Goal: Check status: Check status

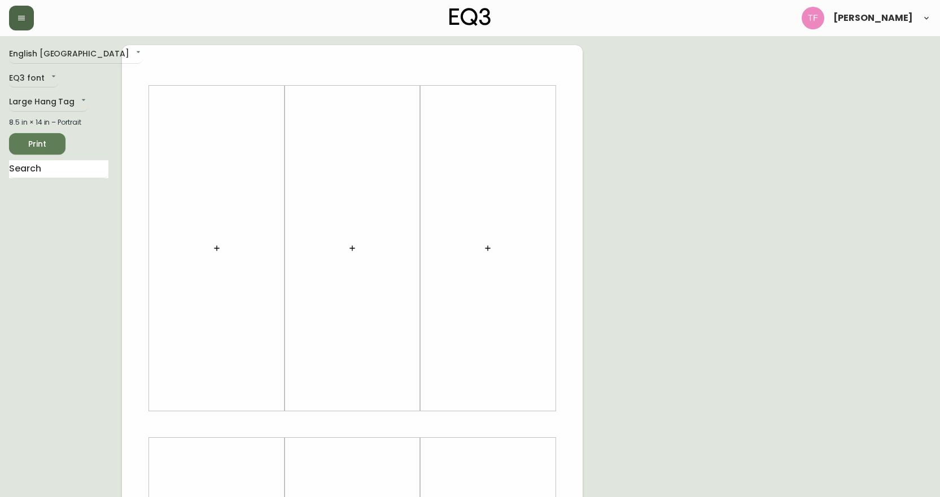
click at [16, 16] on button "button" at bounding box center [21, 18] width 25 height 25
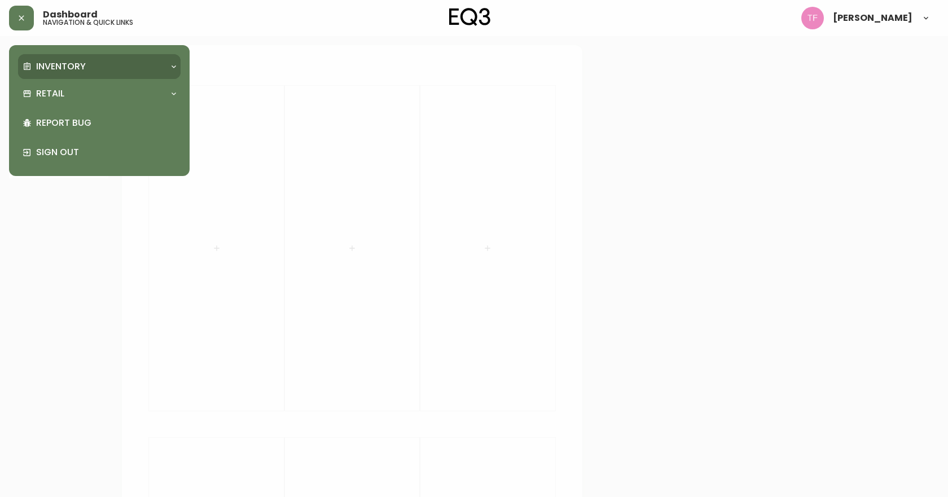
click at [60, 63] on p "Inventory" at bounding box center [61, 66] width 50 height 12
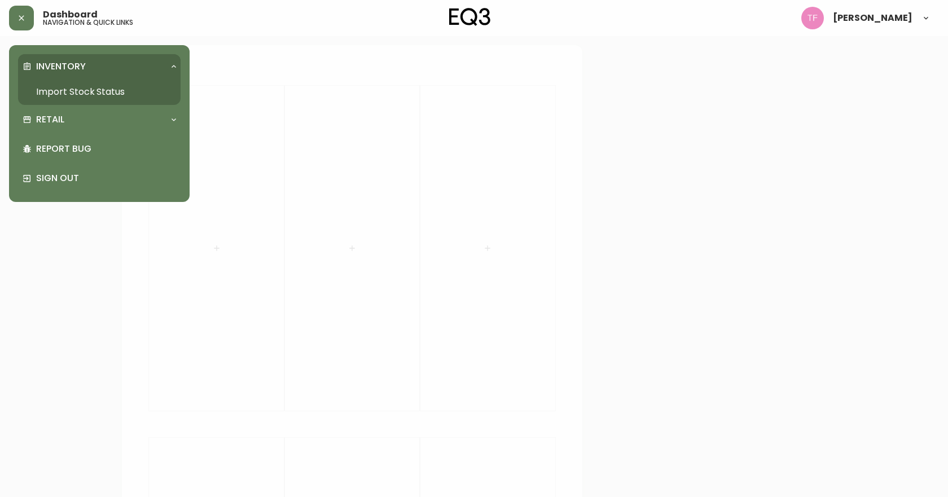
click at [87, 68] on div "Inventory" at bounding box center [94, 66] width 142 height 12
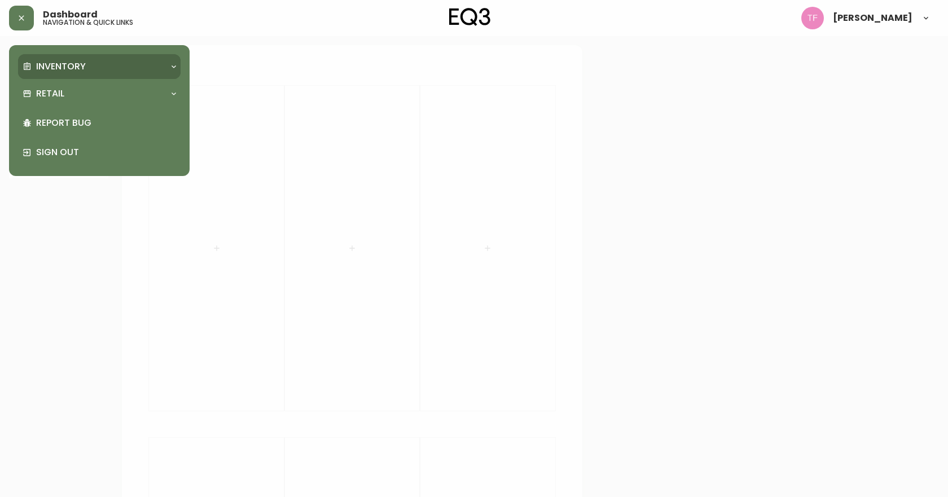
click at [71, 65] on p "Inventory" at bounding box center [61, 66] width 50 height 12
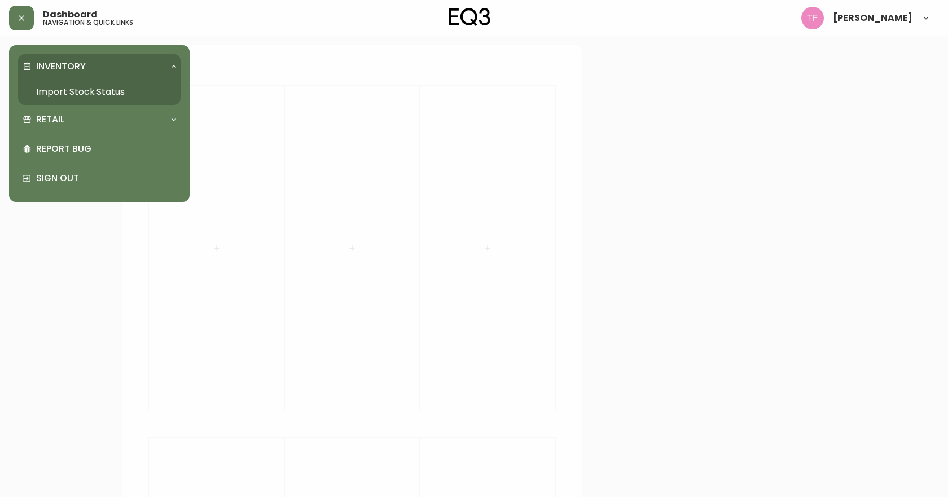
click at [77, 89] on link "Import Stock Status" at bounding box center [99, 92] width 163 height 26
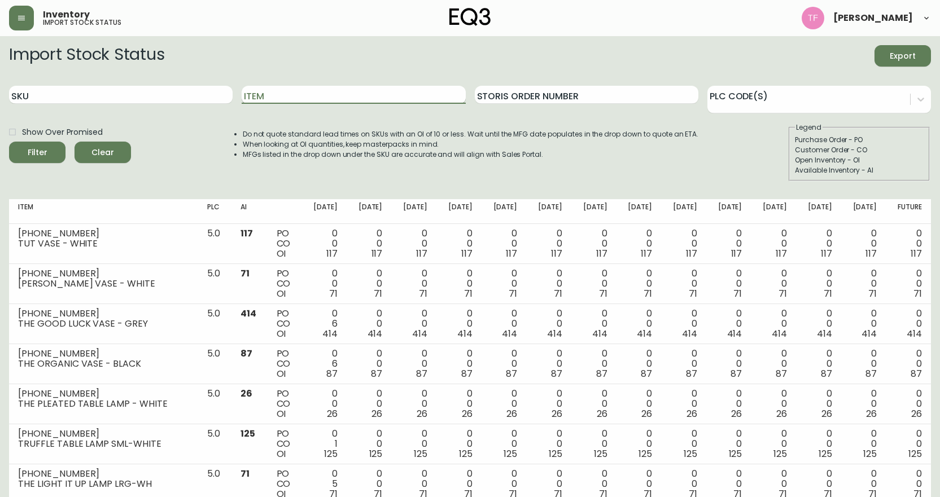
click at [252, 91] on input "Item" at bounding box center [353, 95] width 223 height 18
paste input "3020-358-5"
click at [9, 142] on button "Filter" at bounding box center [37, 152] width 56 height 21
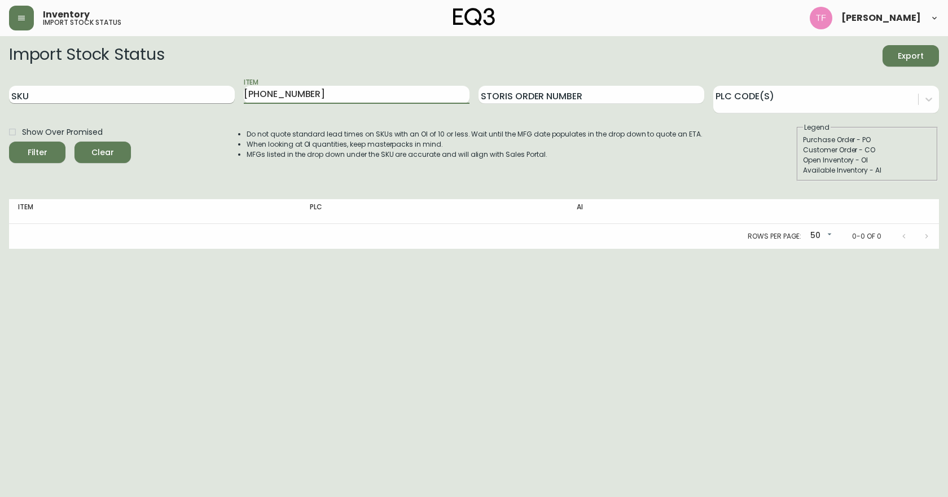
drag, startPoint x: 312, startPoint y: 92, endPoint x: 141, endPoint y: 87, distance: 171.6
click at [164, 97] on div "SKU Item 3020-358-5 Storis Order Number PLC Code(s)" at bounding box center [474, 95] width 930 height 37
type input "verre"
click at [9, 142] on button "Filter" at bounding box center [37, 152] width 56 height 21
